Goal: Task Accomplishment & Management: Use online tool/utility

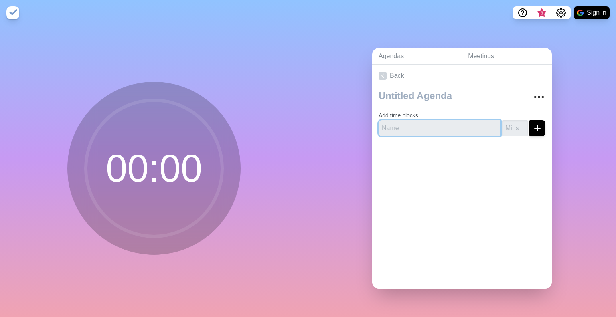
click at [448, 121] on input "text" at bounding box center [440, 128] width 122 height 16
click at [439, 132] on div "Add time blocks SAT" at bounding box center [462, 115] width 180 height 56
click at [447, 126] on input "SAT" at bounding box center [440, 128] width 122 height 16
type input "SAT Khan Academy"
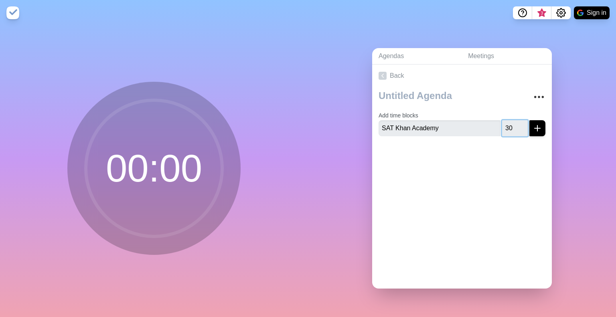
type input "30"
click at [533, 124] on icon "submit" at bounding box center [538, 129] width 10 height 10
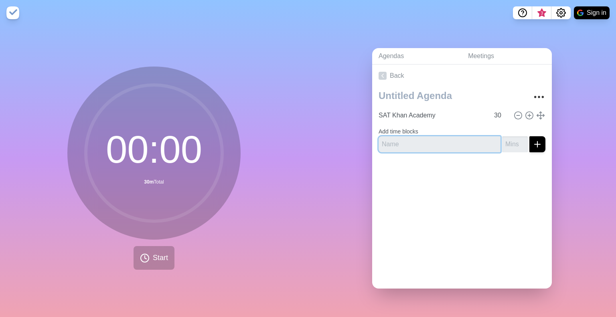
click at [443, 138] on input "text" at bounding box center [440, 144] width 122 height 16
type input "Break"
type input "5"
click at [535, 144] on line "submit" at bounding box center [538, 144] width 6 height 0
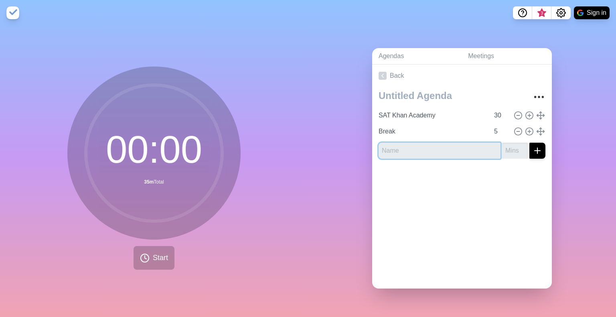
click at [440, 147] on input "text" at bounding box center [440, 151] width 122 height 16
type input "SAT Practice Test"
type input "1"
type input "90"
click at [530, 143] on button "submit" at bounding box center [538, 151] width 16 height 16
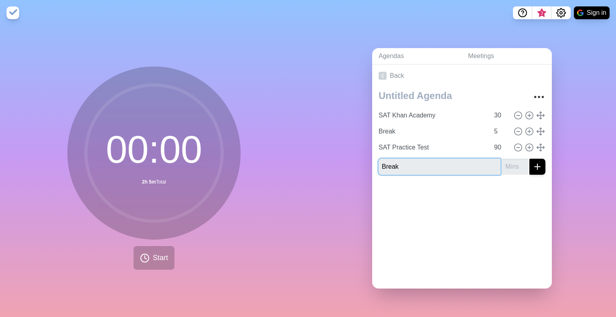
type input "Break"
type input "20"
click at [530, 159] on button "submit" at bounding box center [538, 167] width 16 height 16
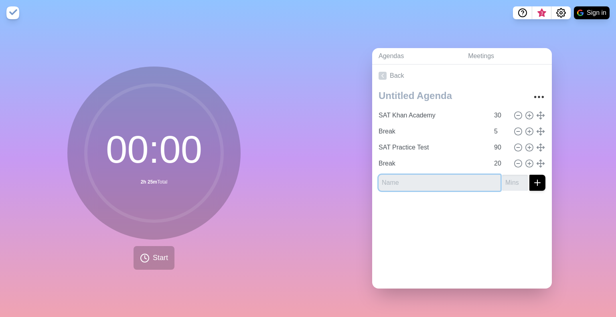
click at [434, 179] on input "text" at bounding box center [440, 183] width 122 height 16
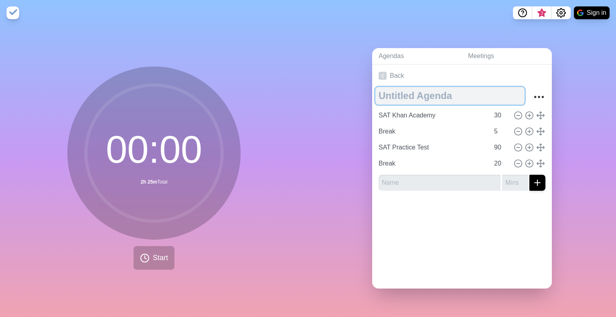
click at [410, 93] on textarea at bounding box center [450, 96] width 149 height 18
type textarea "[DATE]"
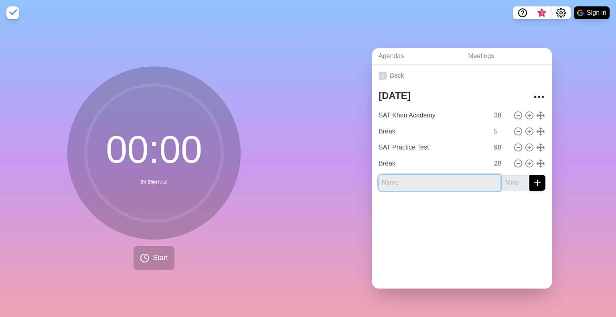
click at [422, 180] on input "text" at bounding box center [440, 183] width 122 height 16
type input "HW"
click at [502, 182] on input "number" at bounding box center [515, 183] width 26 height 16
type input "0"
click at [502, 182] on input "0" at bounding box center [515, 183] width 26 height 16
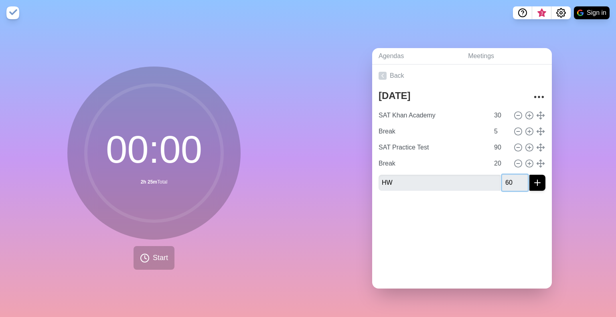
type input "60"
click at [525, 211] on div at bounding box center [462, 213] width 180 height 32
click at [535, 183] on line "submit" at bounding box center [538, 183] width 6 height 0
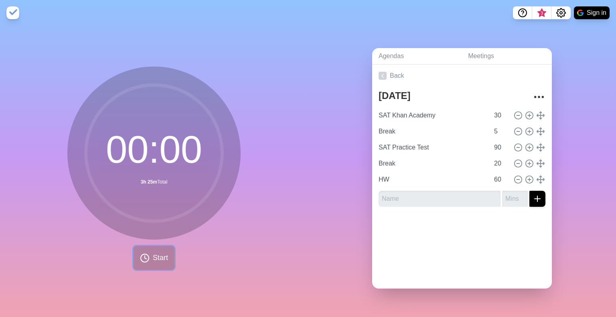
click at [149, 246] on button "Start" at bounding box center [154, 258] width 41 height 24
